Goal: Transaction & Acquisition: Purchase product/service

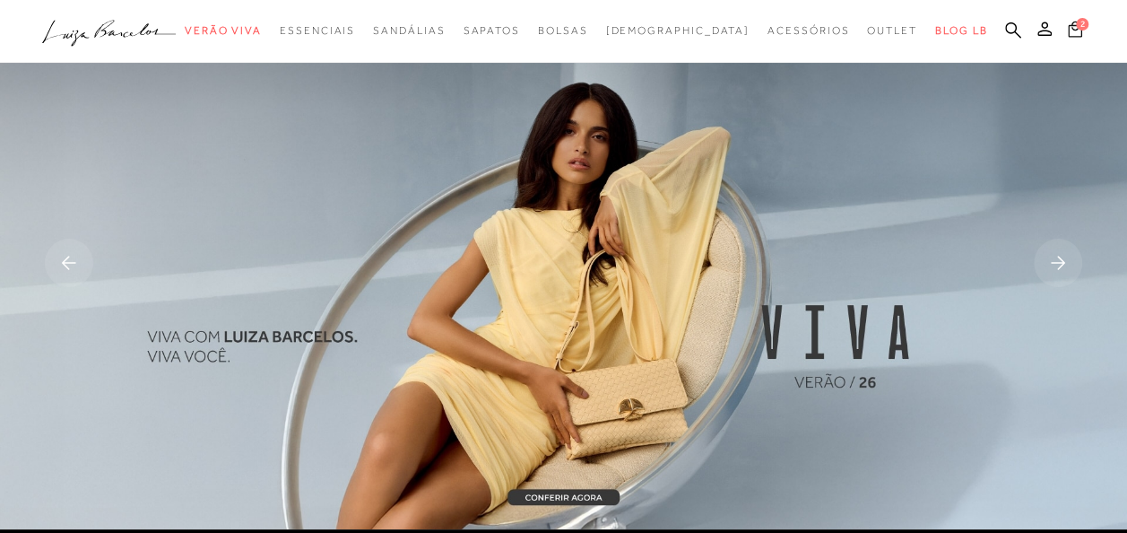
click at [1080, 27] on span "2" at bounding box center [1082, 24] width 13 height 13
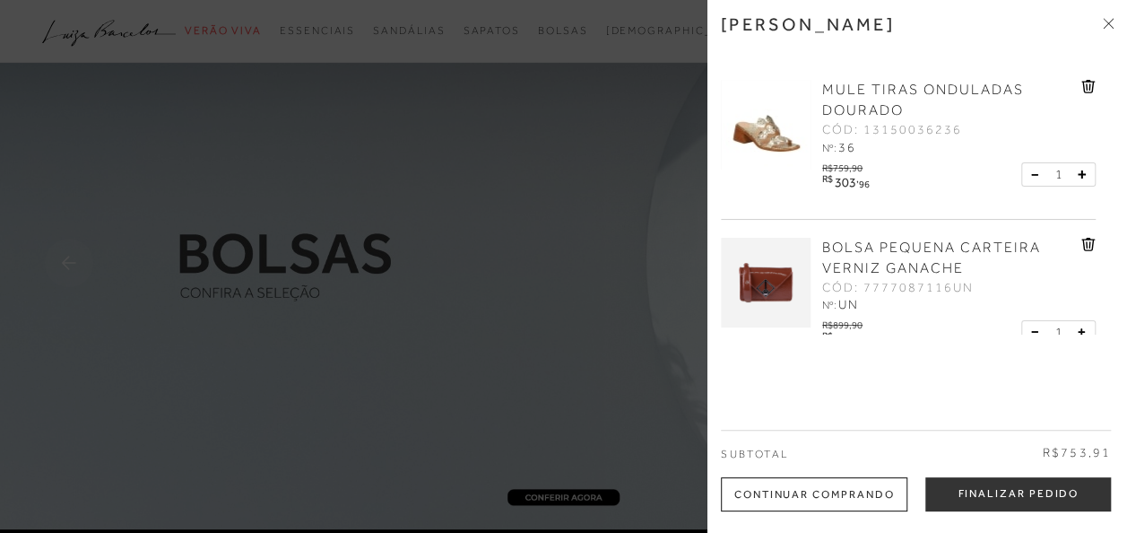
click at [605, 330] on div at bounding box center [563, 266] width 1127 height 533
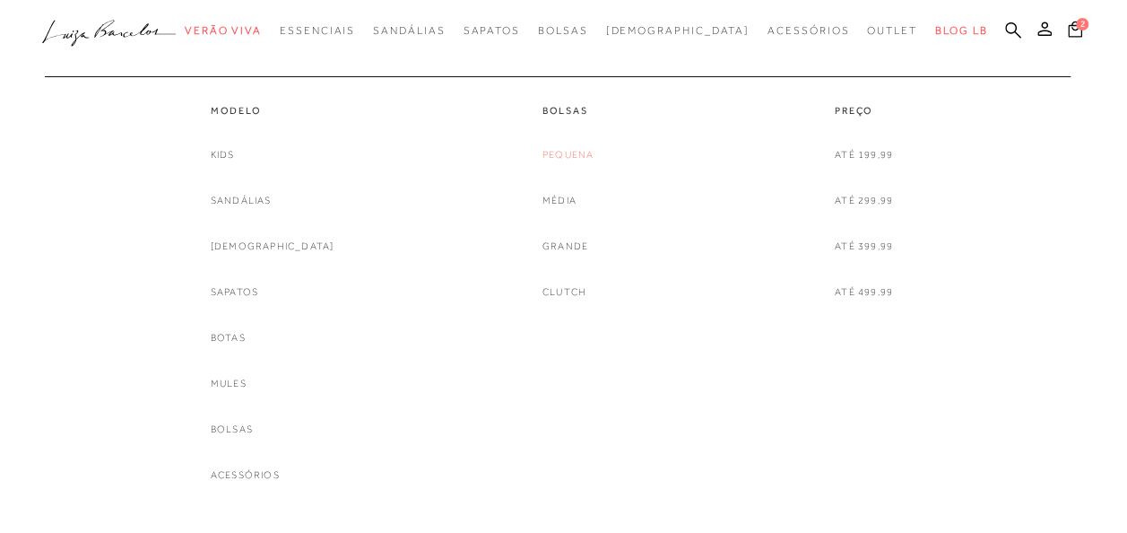
click at [560, 151] on link "Pequena" at bounding box center [568, 154] width 51 height 19
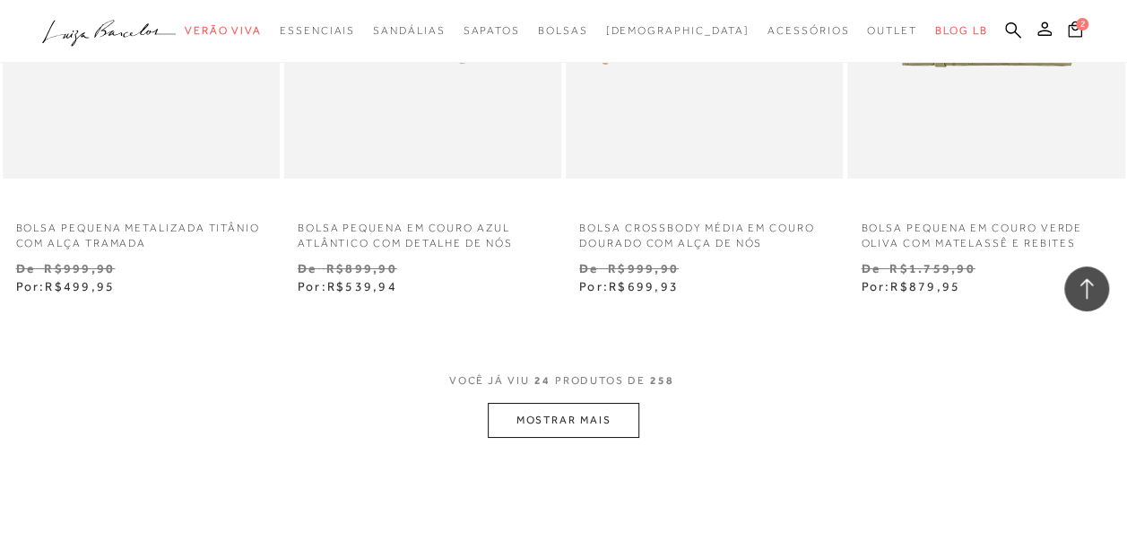
scroll to position [3408, 0]
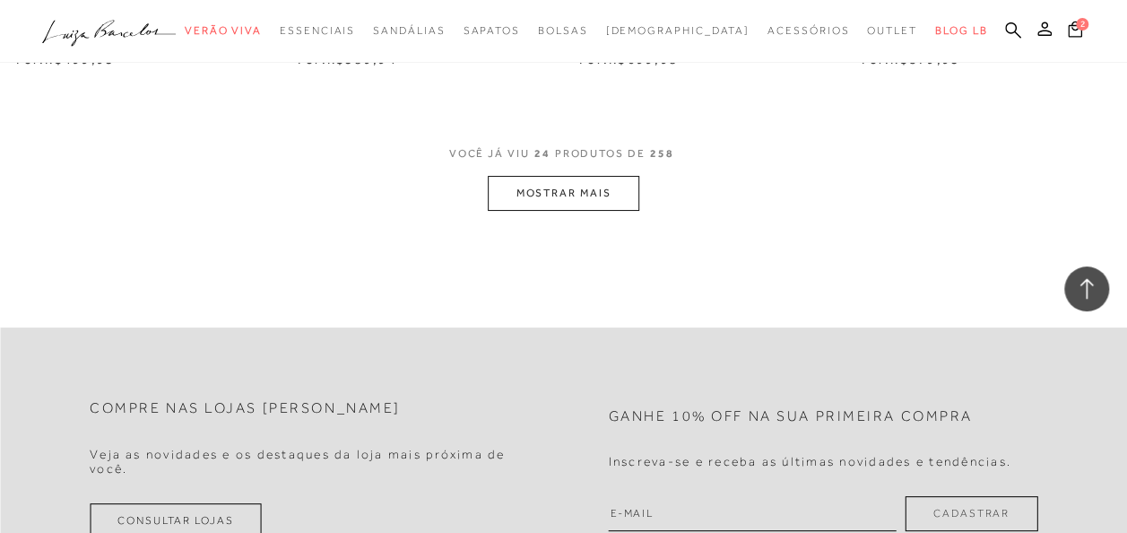
click at [549, 194] on button "MOSTRAR MAIS" at bounding box center [563, 193] width 151 height 35
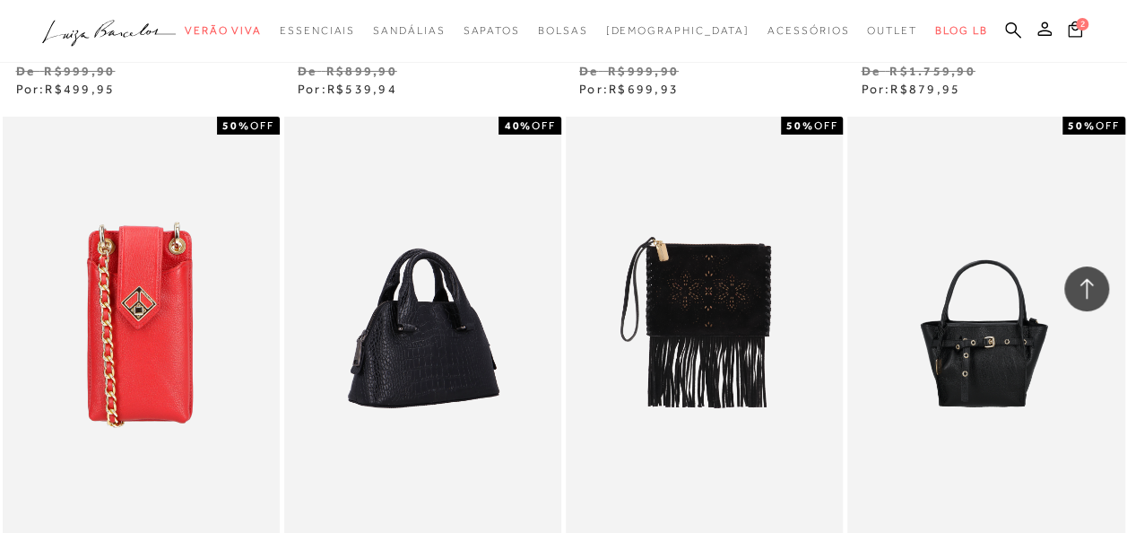
scroll to position [3229, 0]
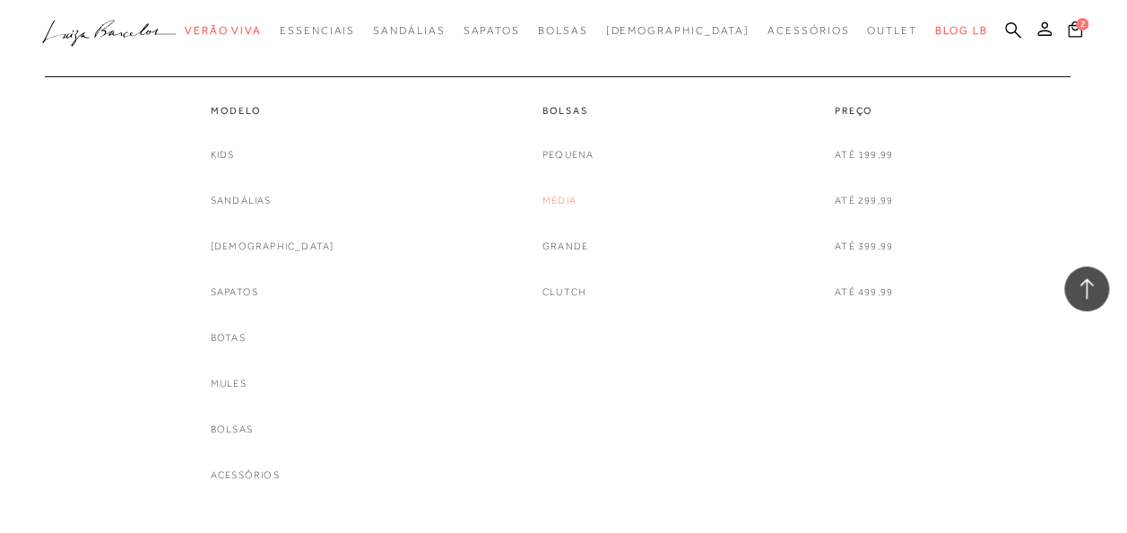
click at [554, 198] on link "Média" at bounding box center [560, 200] width 34 height 19
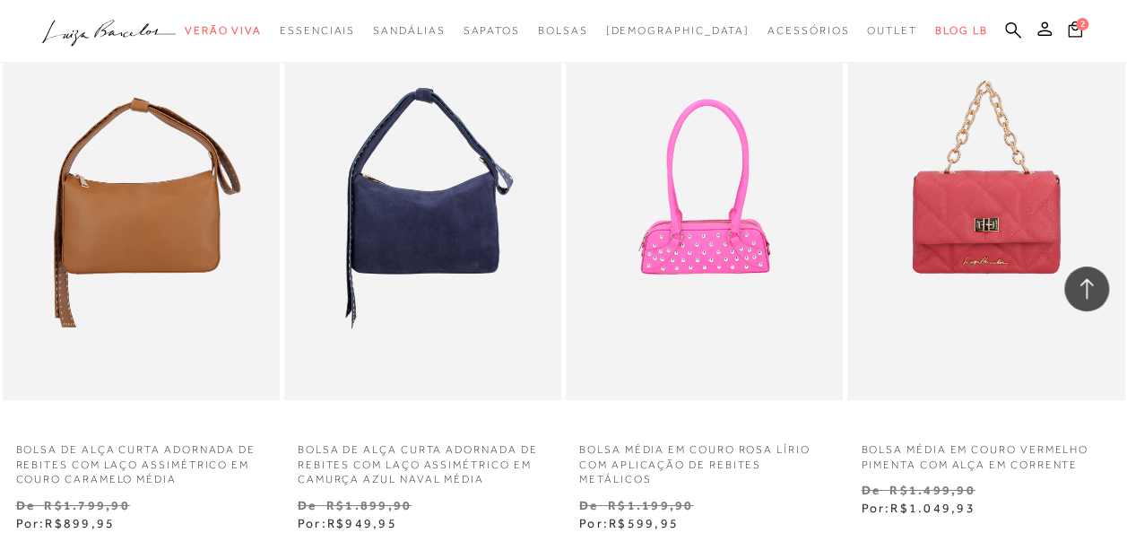
scroll to position [3139, 0]
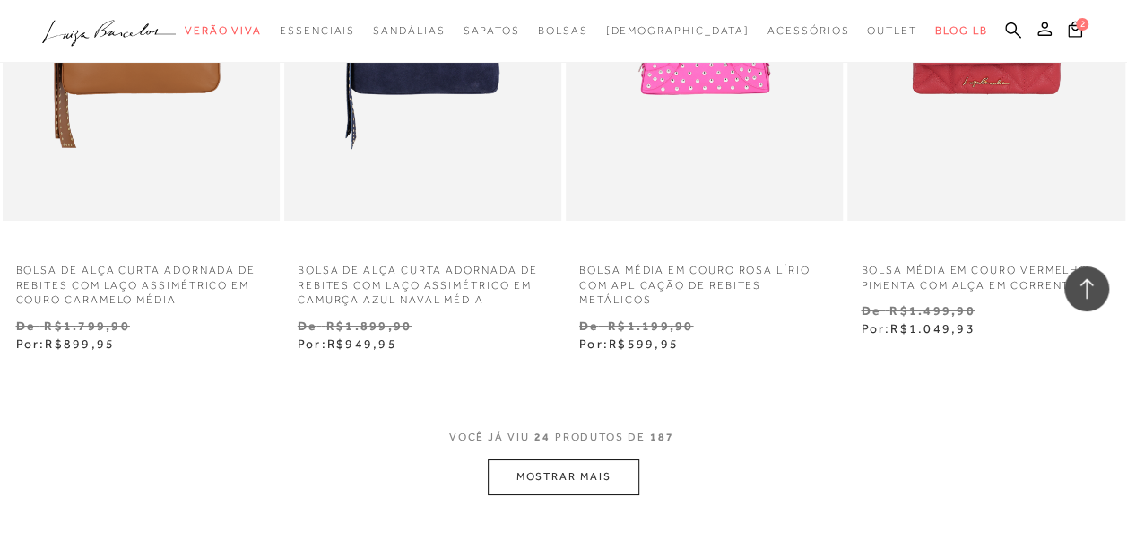
click at [601, 472] on button "MOSTRAR MAIS" at bounding box center [563, 476] width 151 height 35
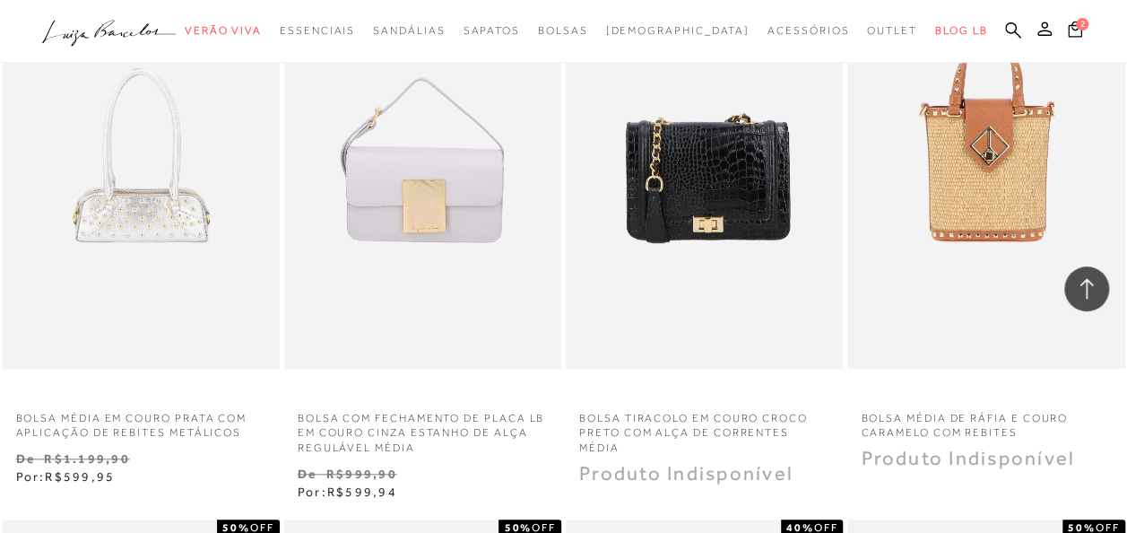
scroll to position [4126, 0]
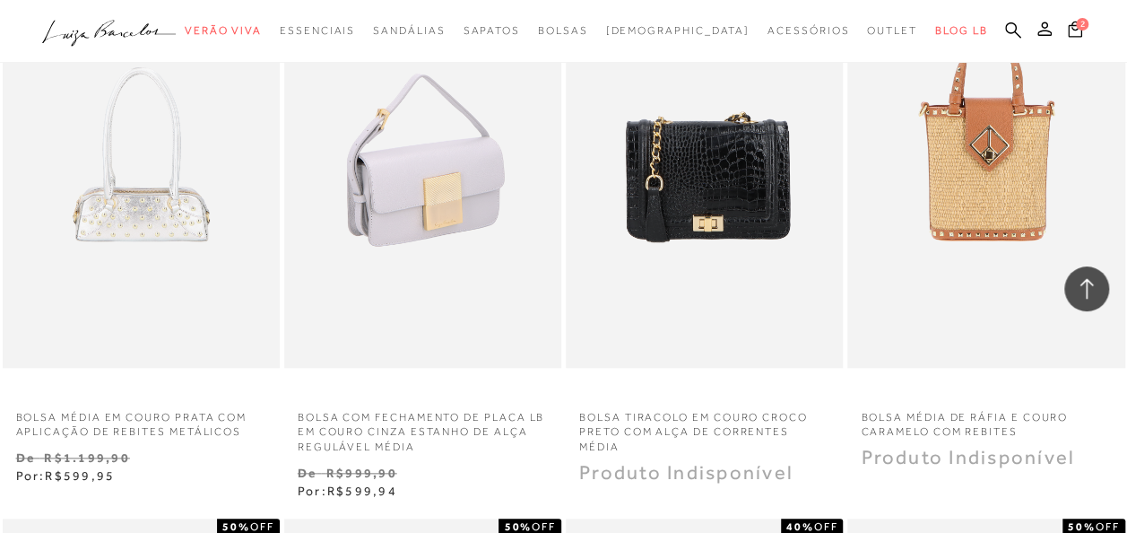
click at [507, 253] on img at bounding box center [423, 160] width 275 height 416
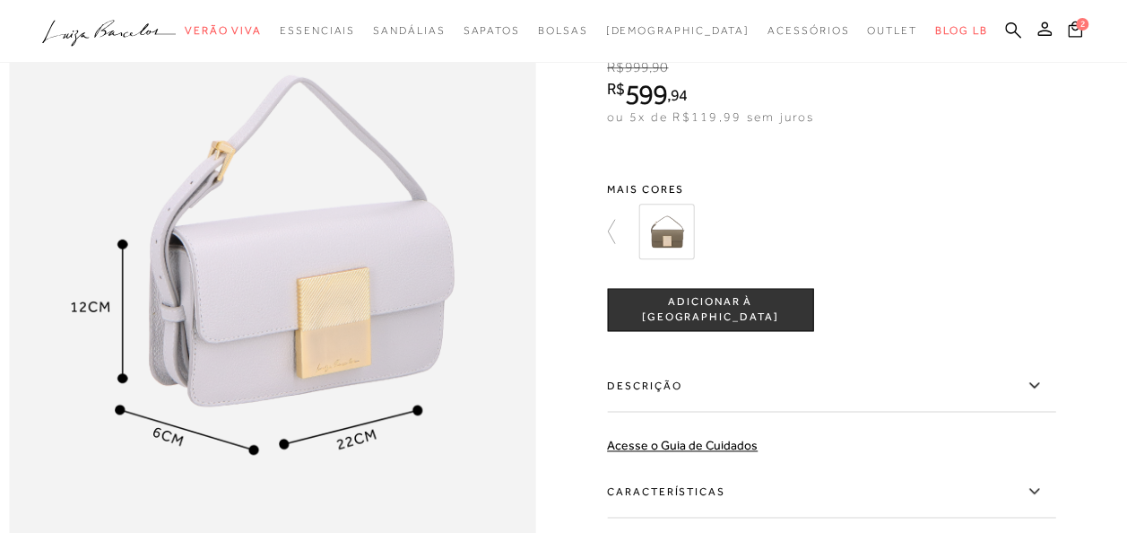
scroll to position [897, 0]
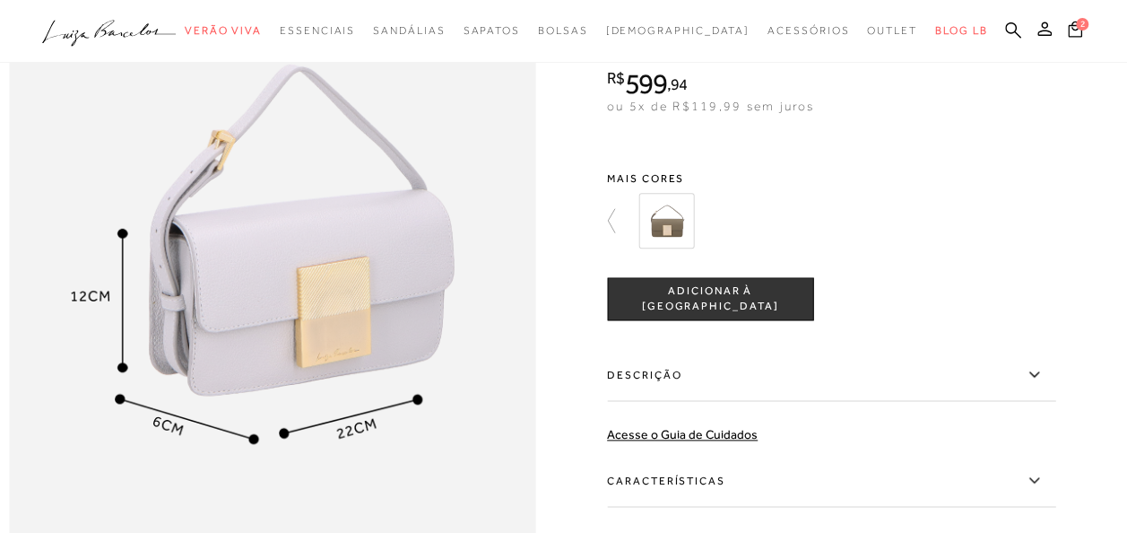
click at [688, 248] on img at bounding box center [667, 221] width 56 height 56
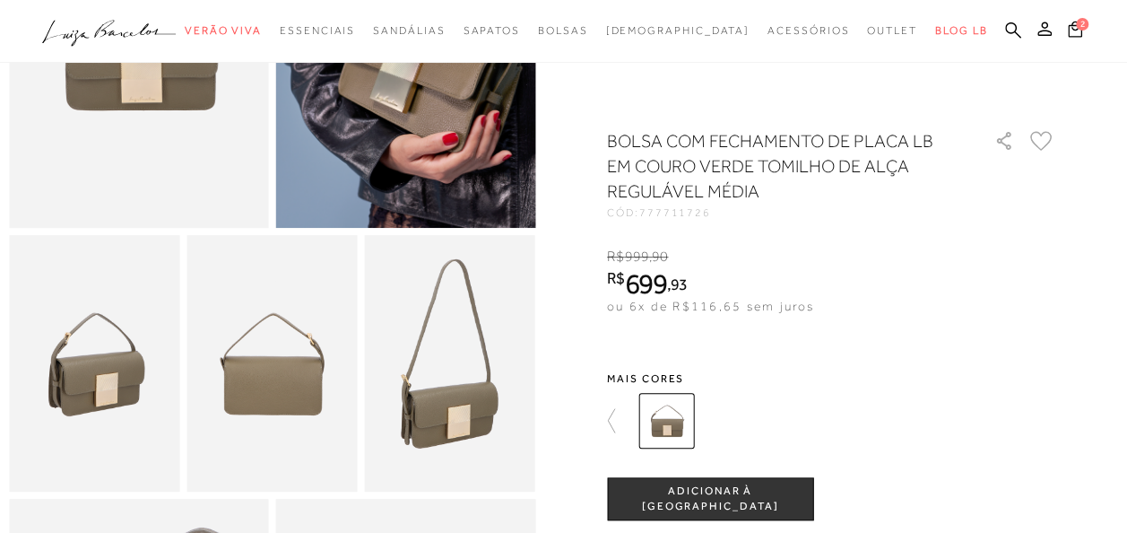
scroll to position [179, 0]
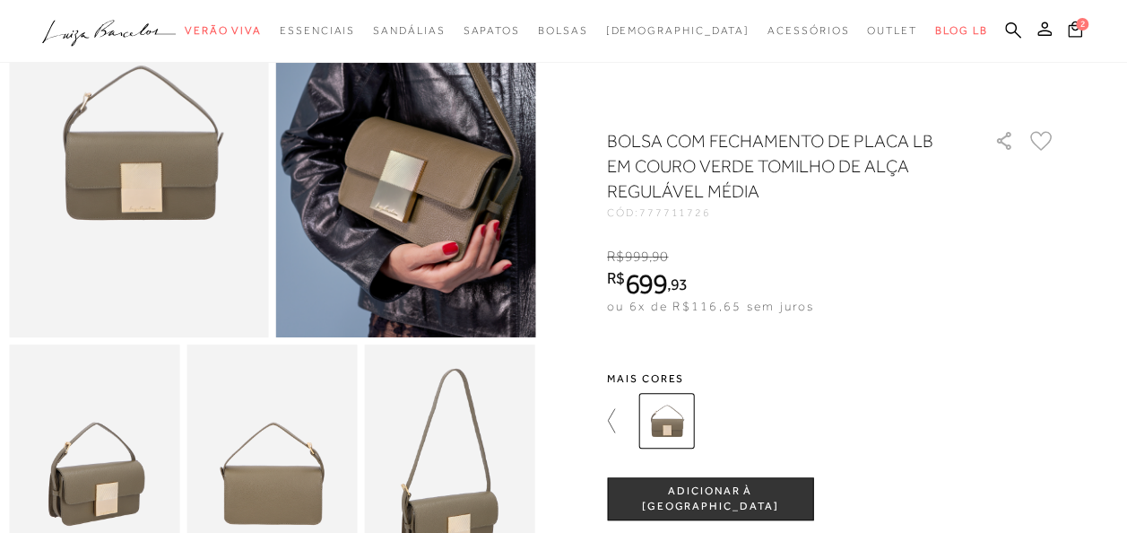
click at [619, 420] on icon at bounding box center [619, 420] width 25 height 25
click at [620, 419] on icon at bounding box center [619, 420] width 25 height 25
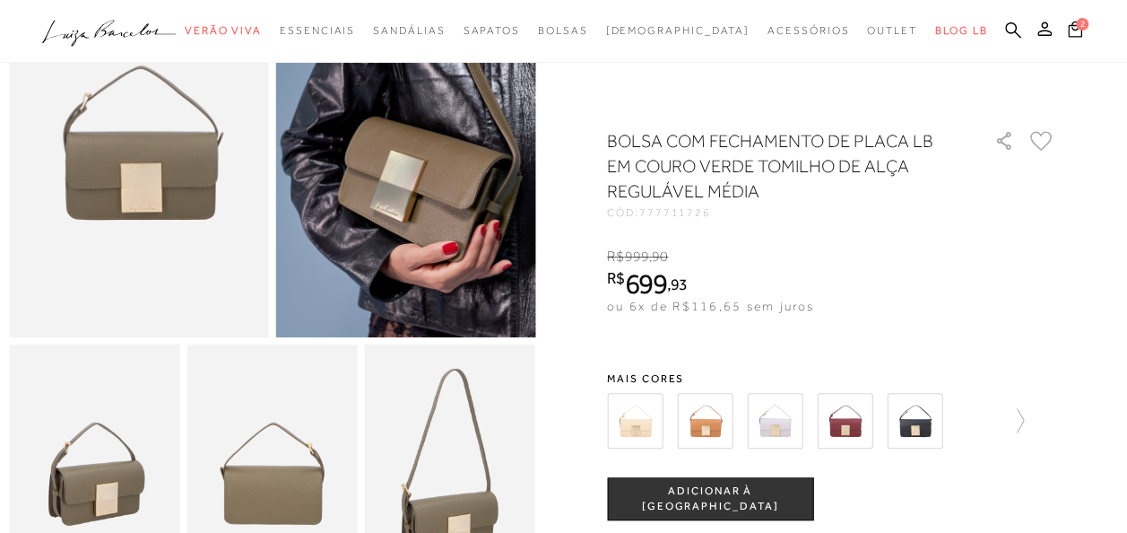
click at [649, 431] on img at bounding box center [635, 421] width 56 height 56
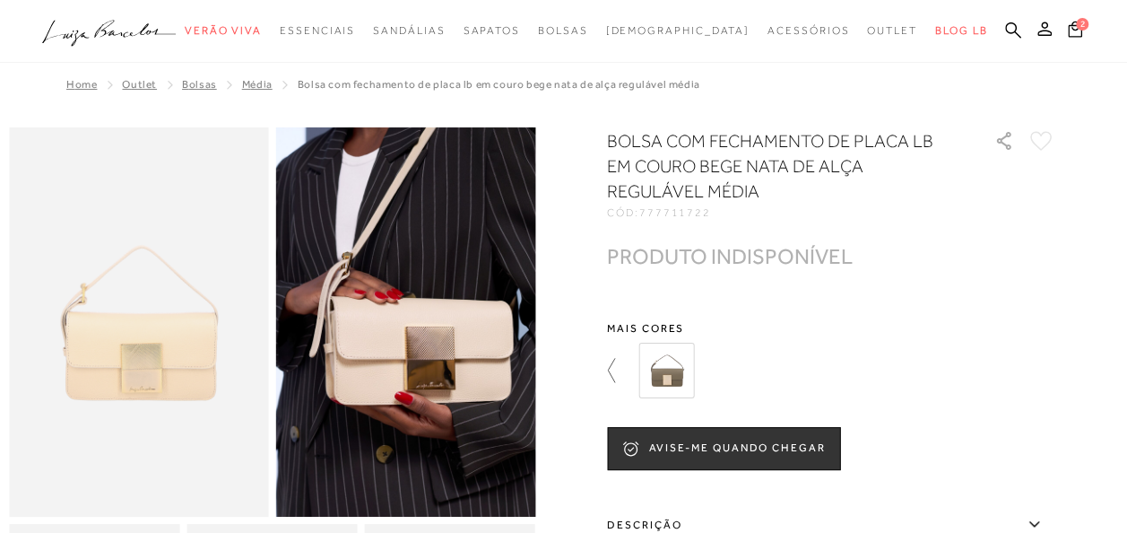
click at [624, 374] on icon at bounding box center [619, 370] width 25 height 25
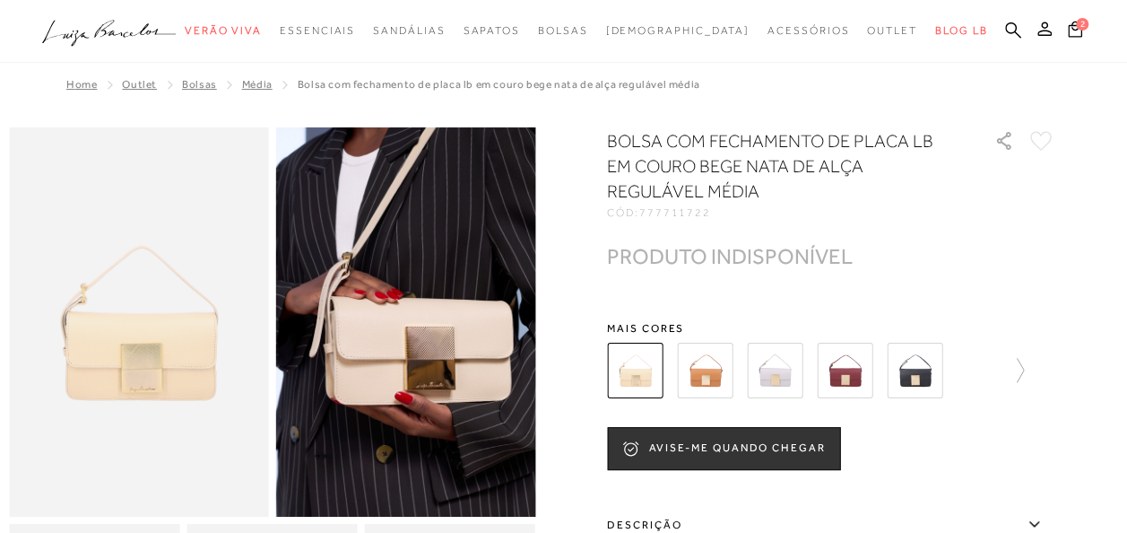
click at [772, 369] on img at bounding box center [775, 371] width 56 height 56
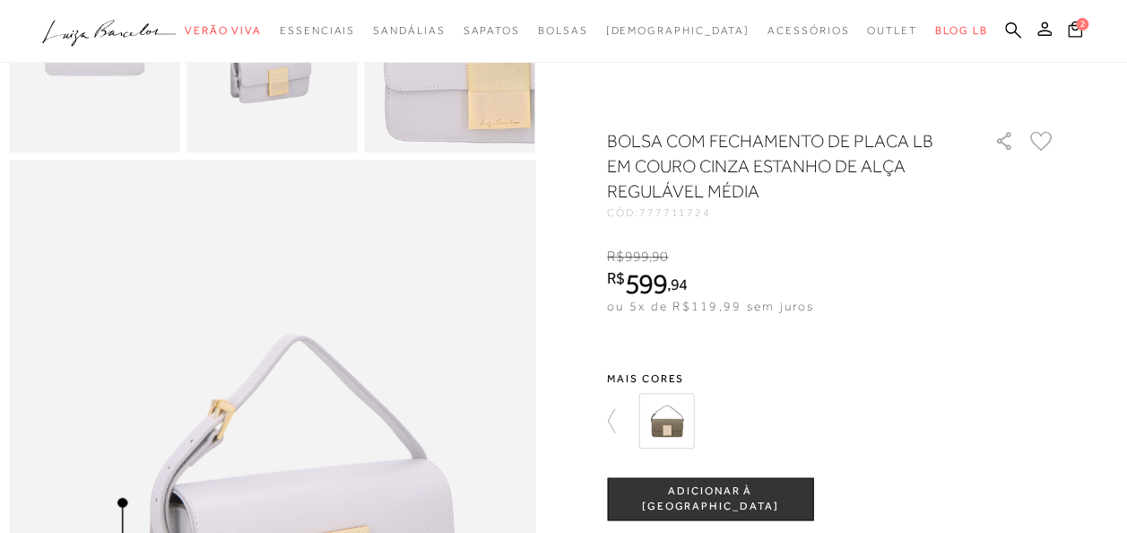
scroll to position [448, 0]
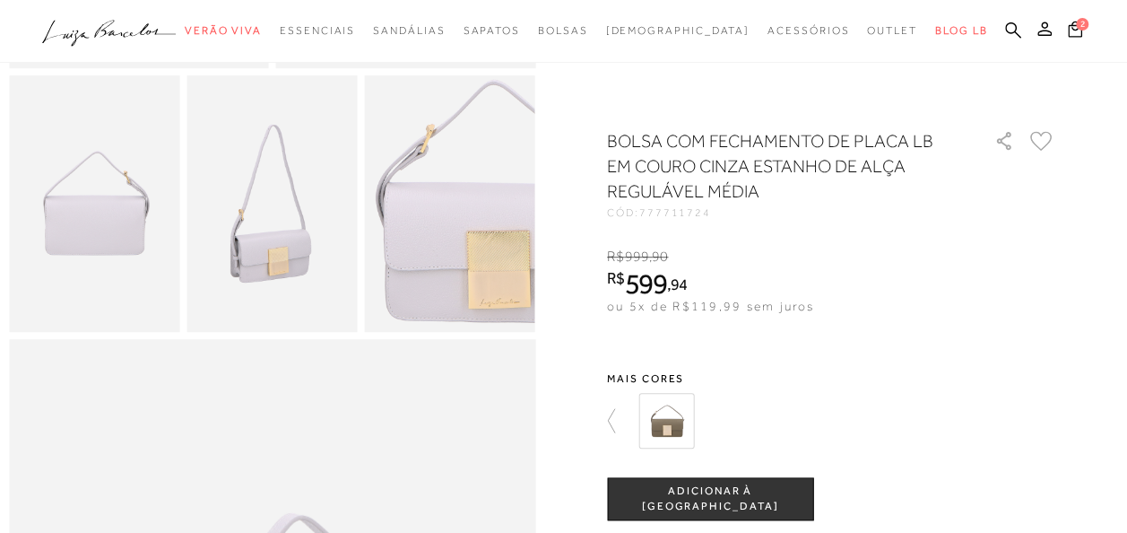
click at [673, 430] on img at bounding box center [667, 421] width 56 height 56
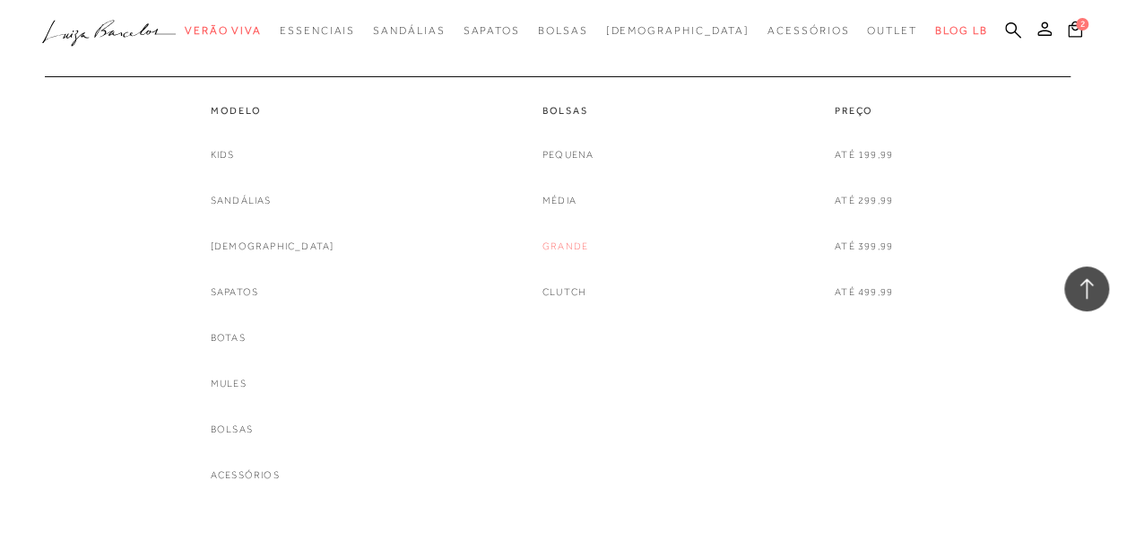
click at [566, 242] on link "Grande" at bounding box center [566, 246] width 46 height 19
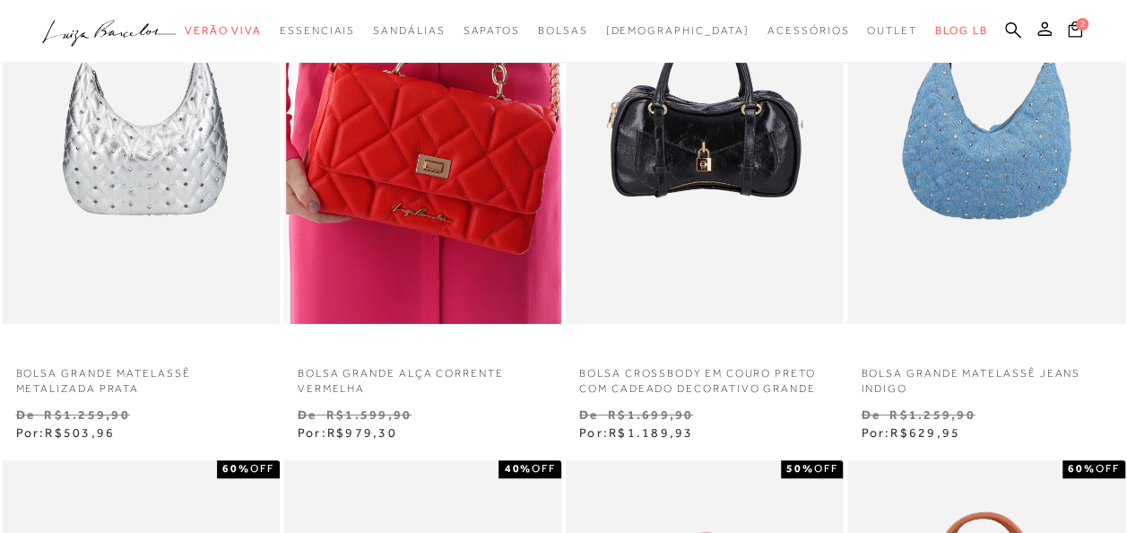
scroll to position [179, 0]
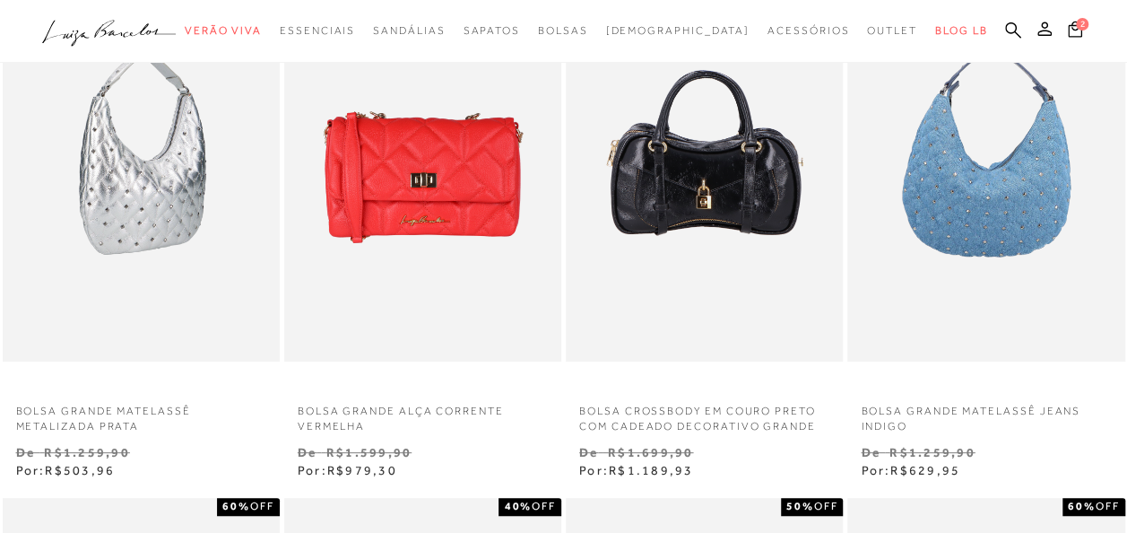
click at [121, 226] on img at bounding box center [141, 154] width 275 height 416
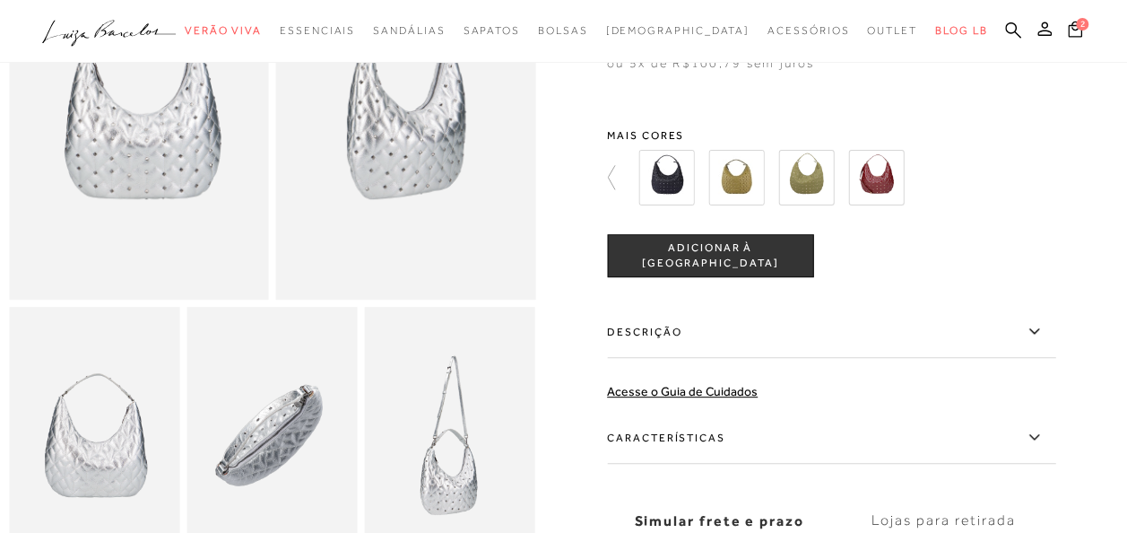
scroll to position [179, 0]
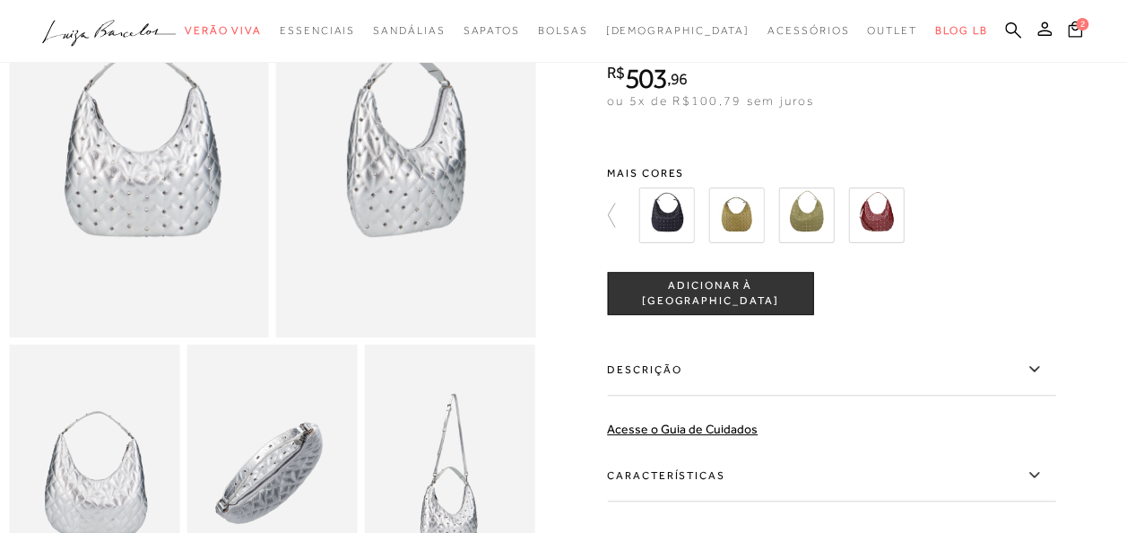
click at [888, 227] on img at bounding box center [877, 215] width 56 height 56
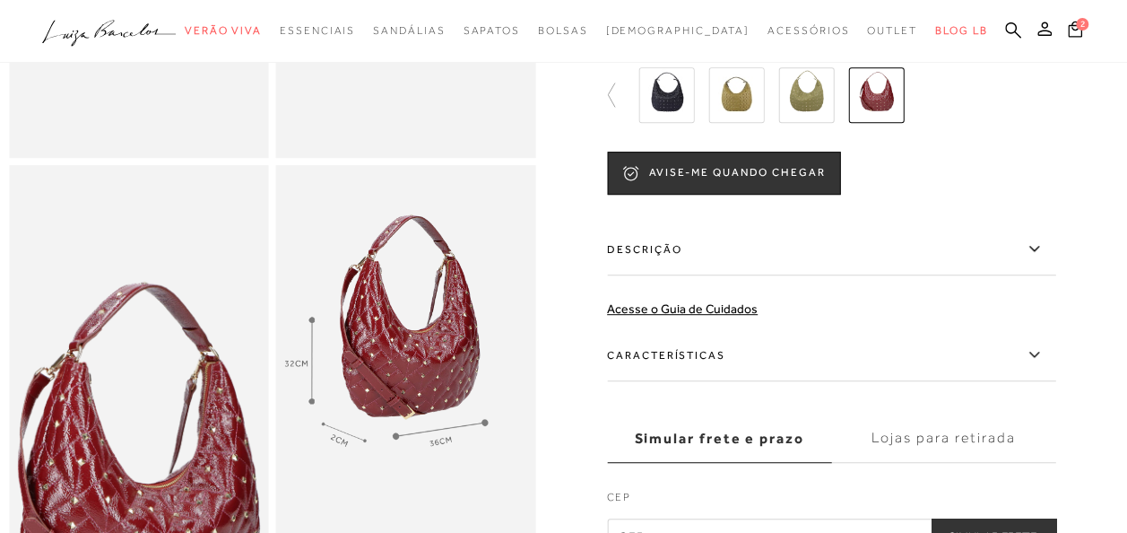
scroll to position [269, 0]
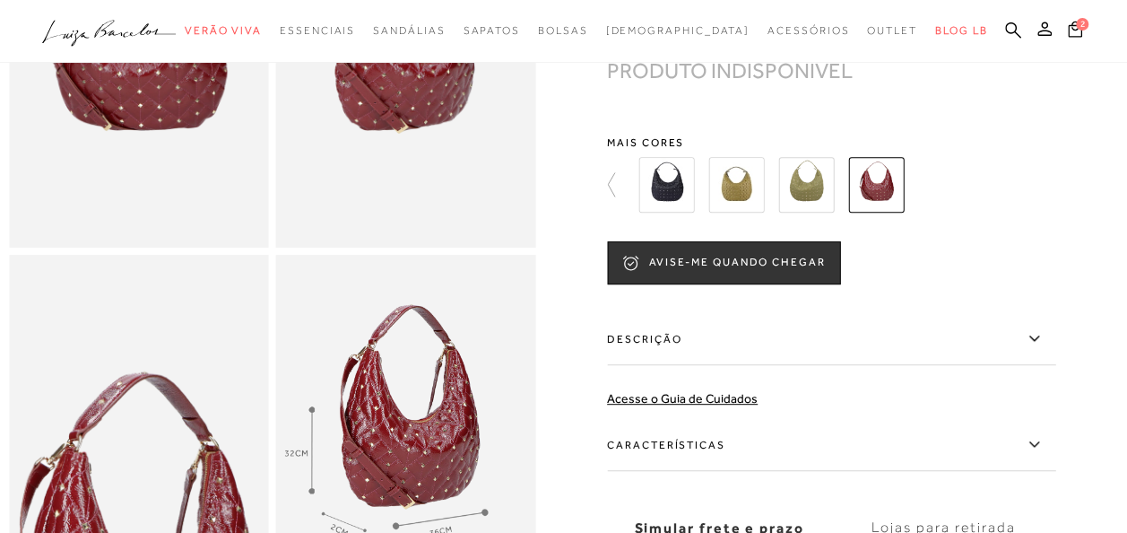
click at [819, 213] on img at bounding box center [807, 185] width 56 height 56
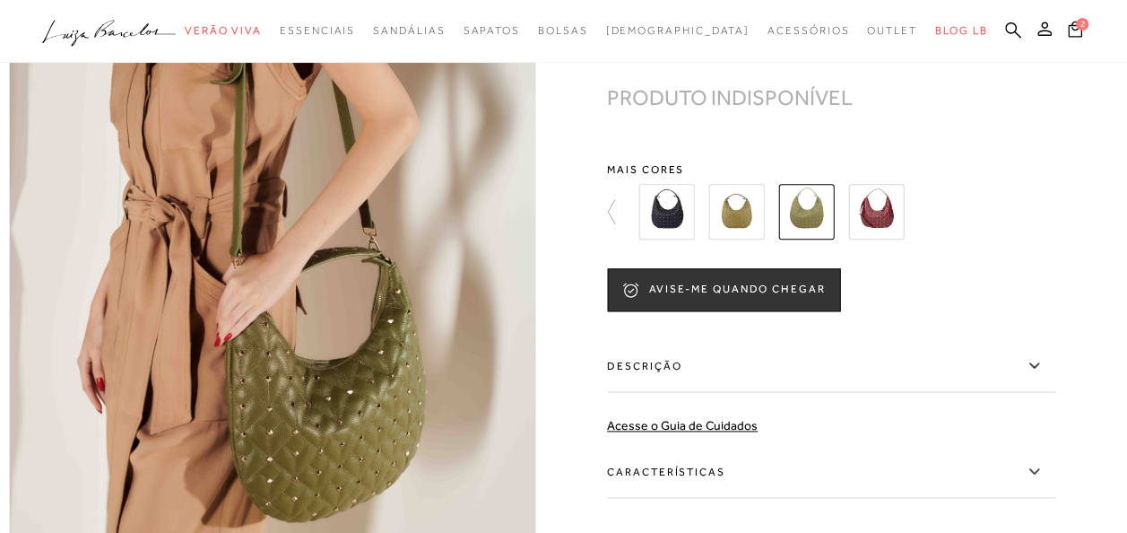
scroll to position [987, 0]
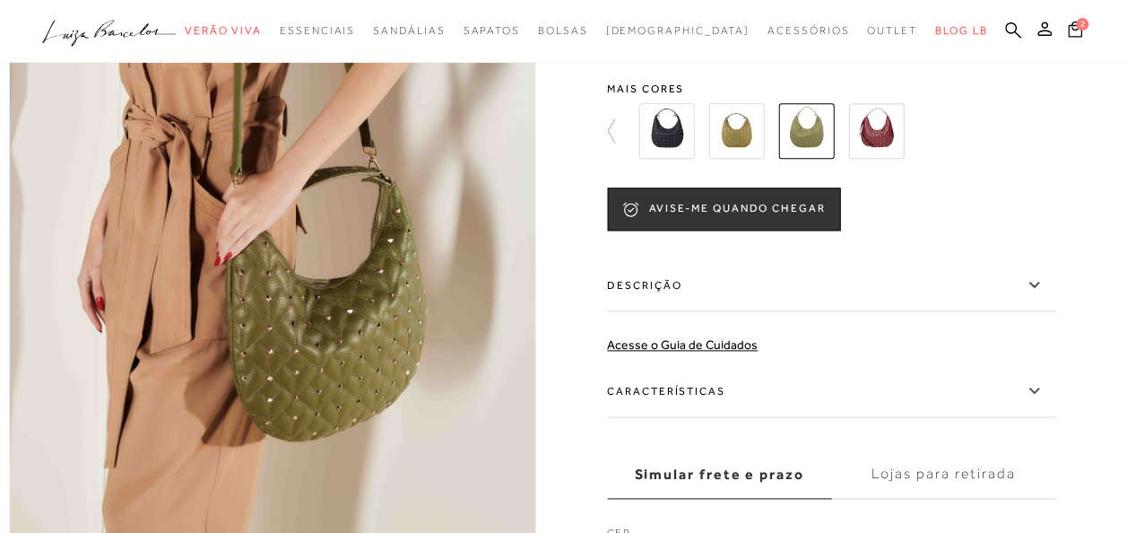
click at [746, 159] on img at bounding box center [737, 131] width 56 height 56
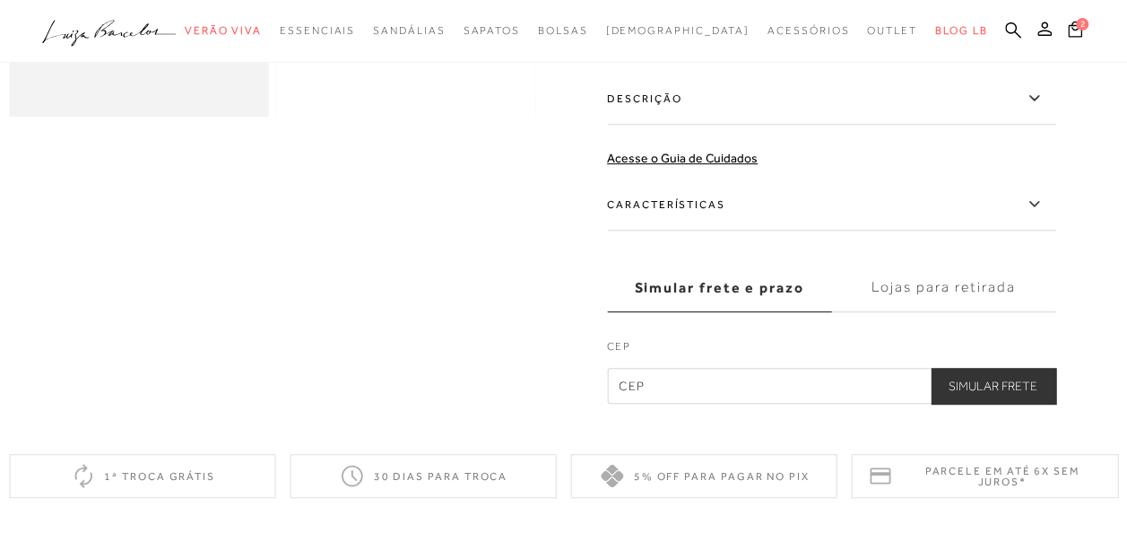
scroll to position [179, 0]
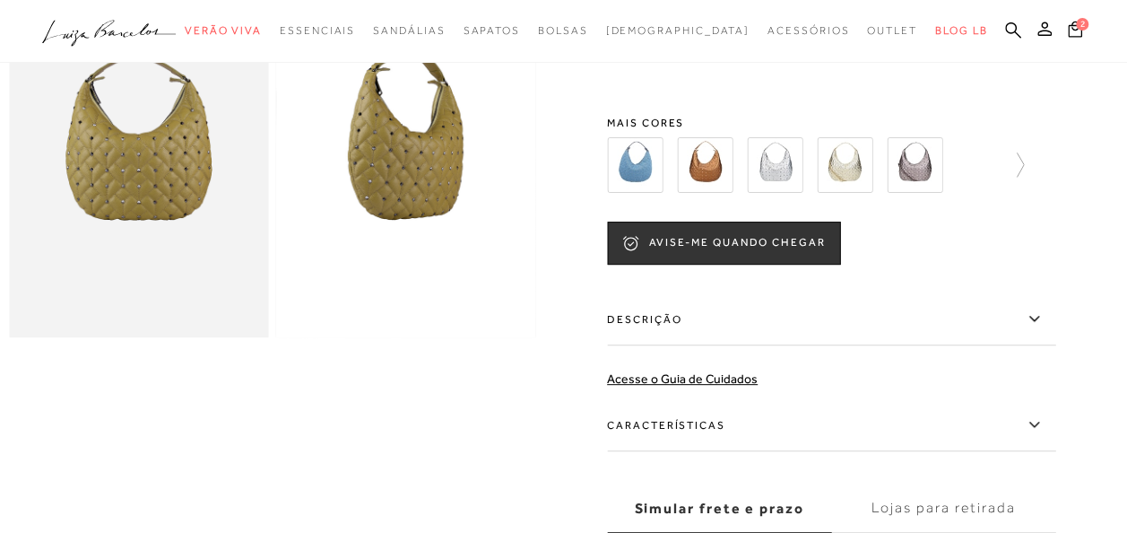
click at [712, 174] on img at bounding box center [705, 165] width 56 height 56
